Goal: Task Accomplishment & Management: Manage account settings

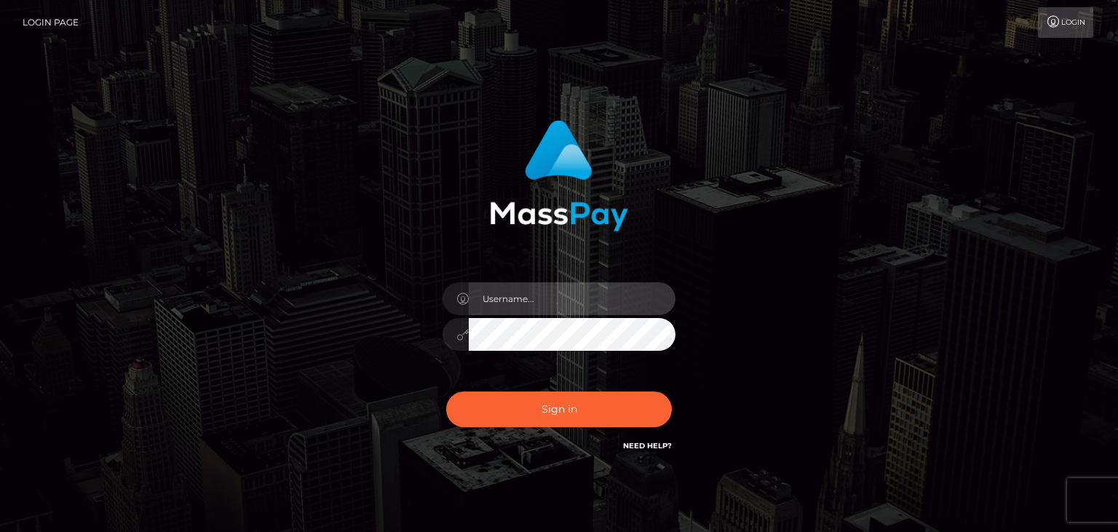
click at [515, 295] on input "text" at bounding box center [572, 298] width 207 height 33
click at [543, 301] on input "text" at bounding box center [572, 298] width 207 height 33
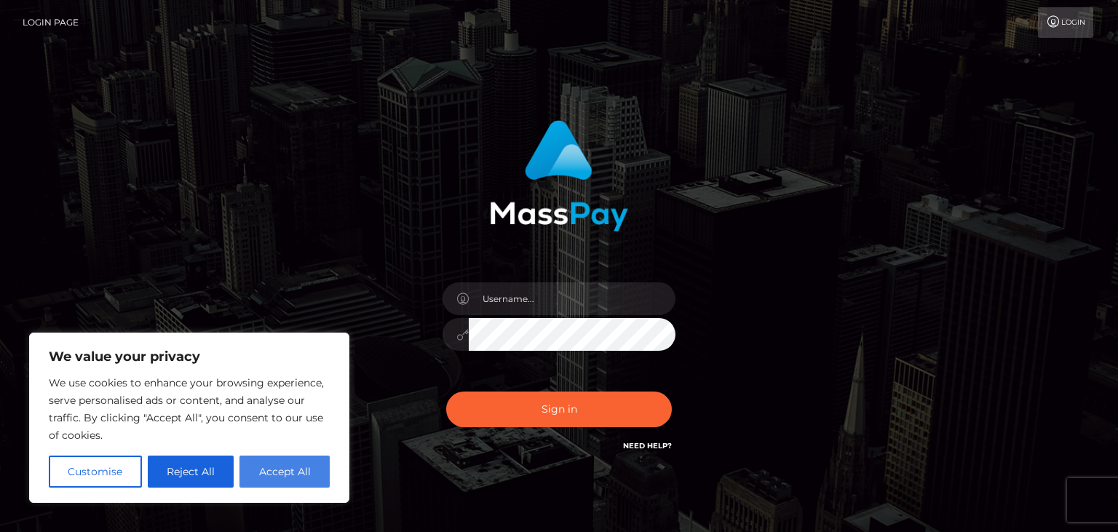
click at [250, 476] on button "Accept All" at bounding box center [284, 472] width 90 height 32
checkbox input "true"
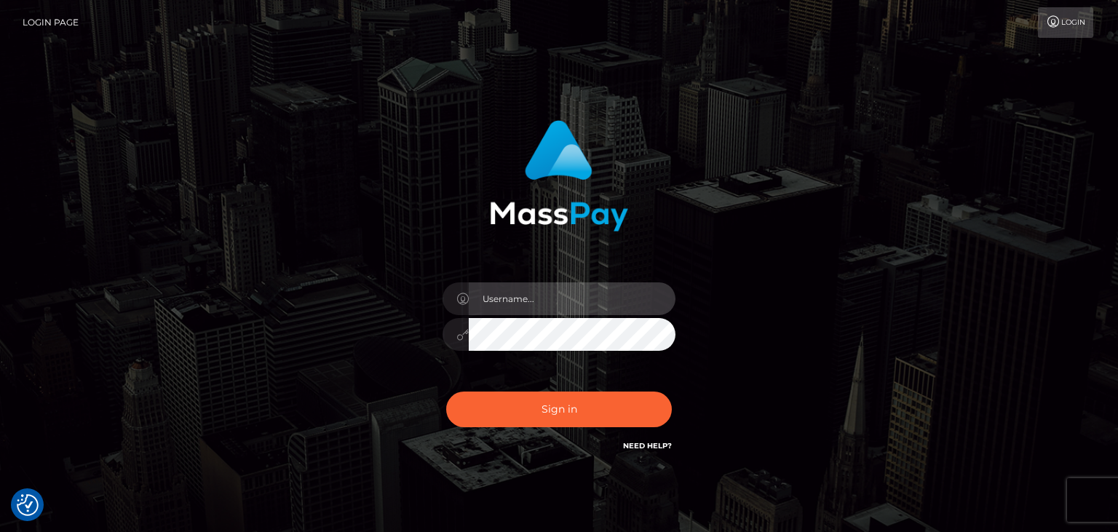
click at [533, 290] on input "text" at bounding box center [572, 298] width 207 height 33
type input "scott@strongwings.org"
click at [446, 392] on button "Sign in" at bounding box center [559, 410] width 226 height 36
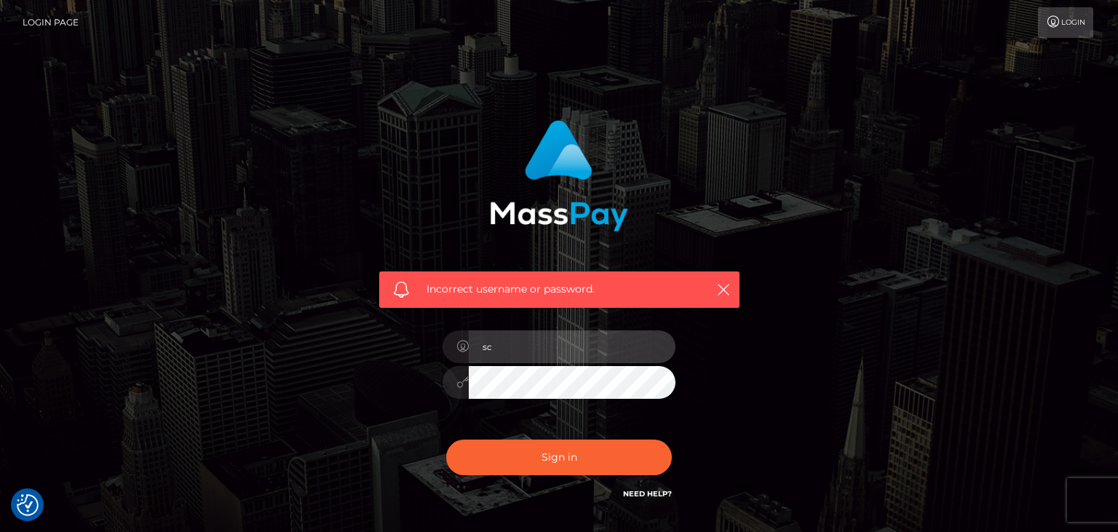
click at [486, 346] on input "sc" at bounding box center [572, 346] width 207 height 33
type input "scotttanch45@gmai.com"
click at [446, 440] on button "Sign in" at bounding box center [559, 458] width 226 height 36
click at [513, 343] on input "text" at bounding box center [572, 346] width 207 height 33
type input "scotttanch45@gmail.com"
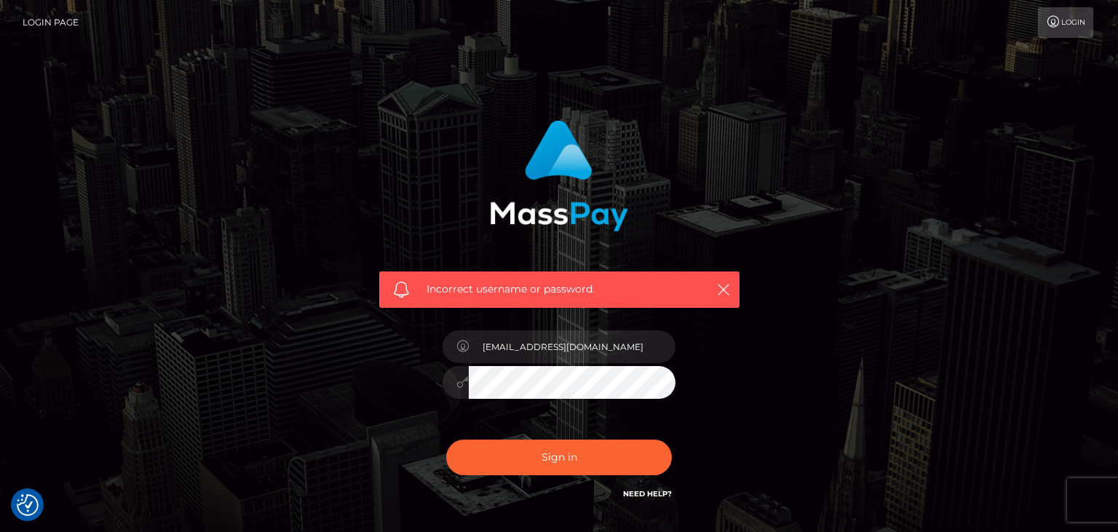
click at [446, 440] on button "Sign in" at bounding box center [559, 458] width 226 height 36
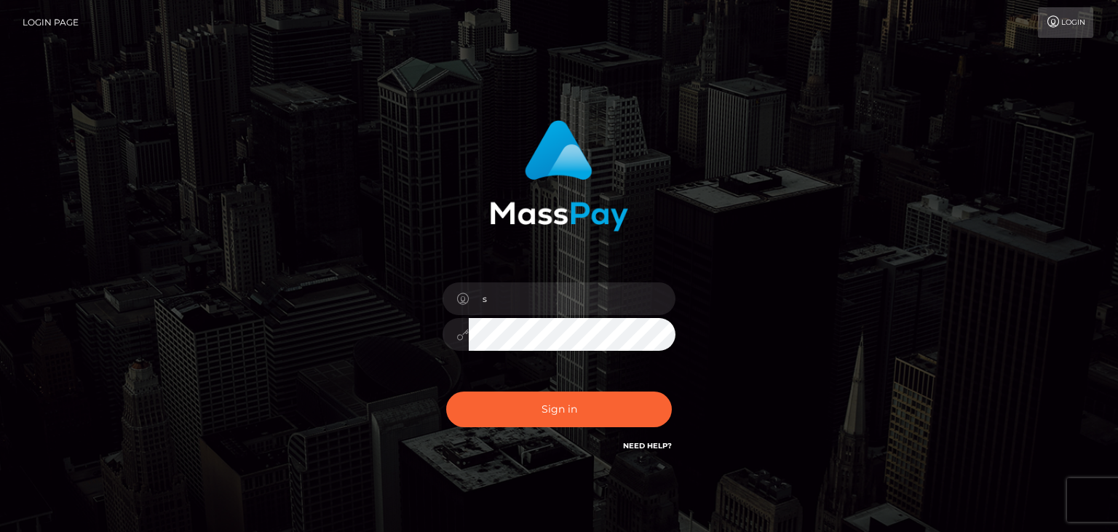
click at [498, 293] on input "s" at bounding box center [572, 298] width 207 height 33
type input "sc"
checkbox input "true"
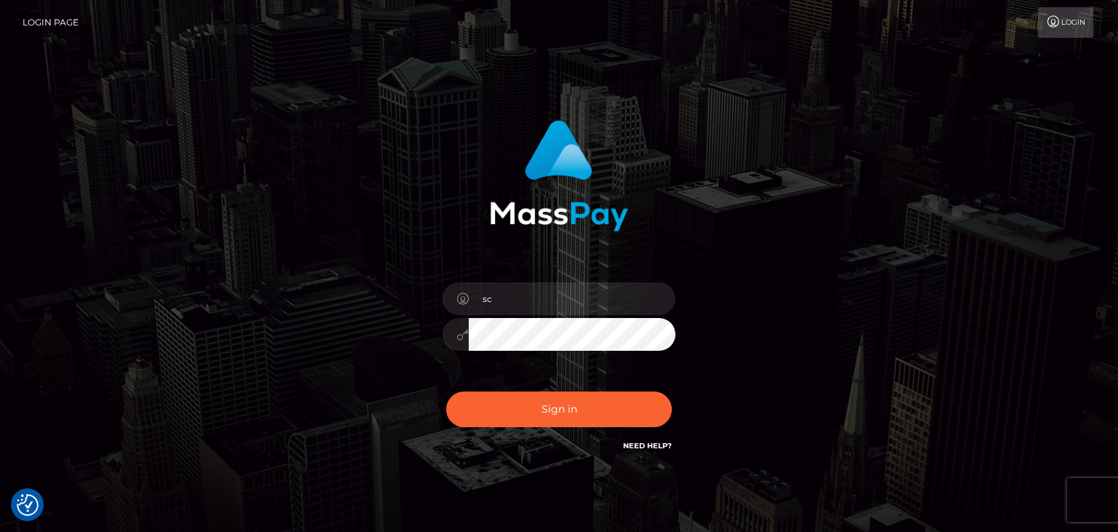
checkbox input "true"
type input "scotttanch45@gmail.com"
click at [446, 392] on button "Sign in" at bounding box center [559, 410] width 226 height 36
